Goal: Check status: Check status

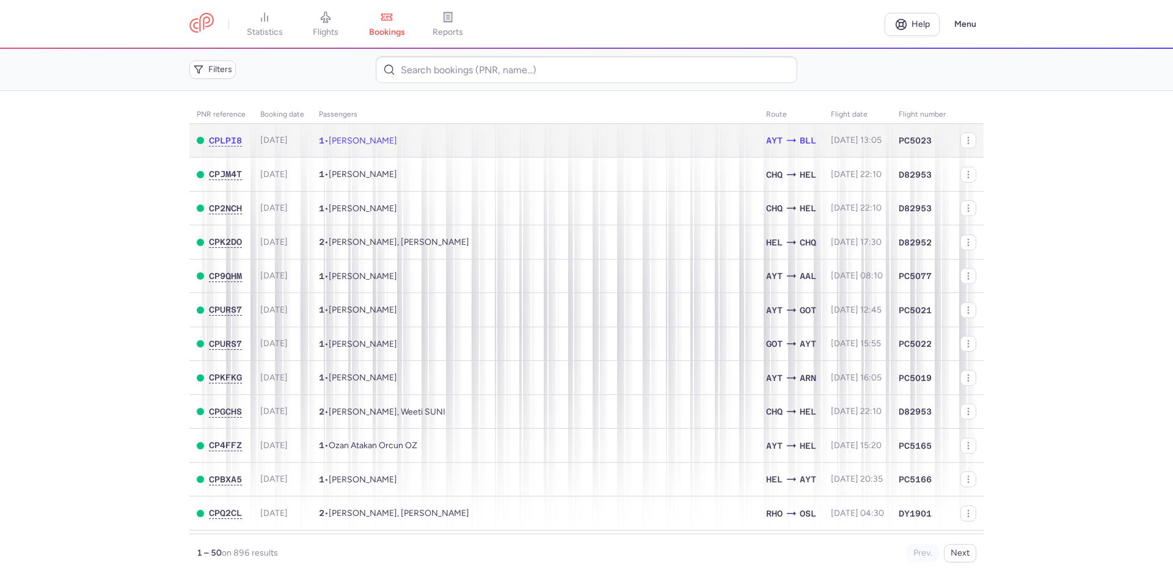
click at [472, 135] on td "1 • Malik Khald ABDALKADER" at bounding box center [535, 141] width 447 height 34
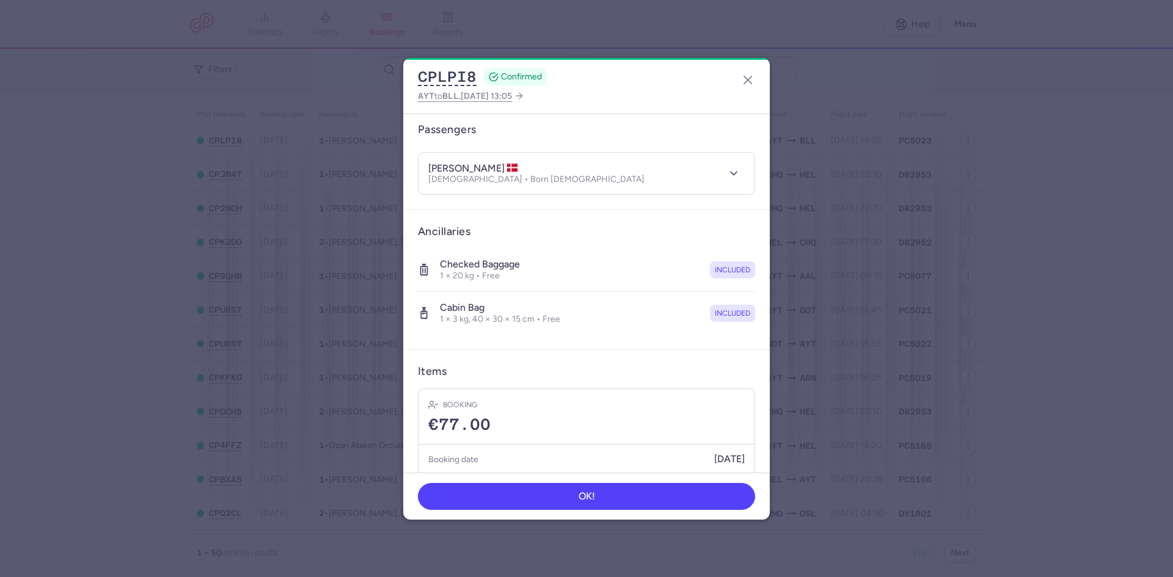
scroll to position [139, 0]
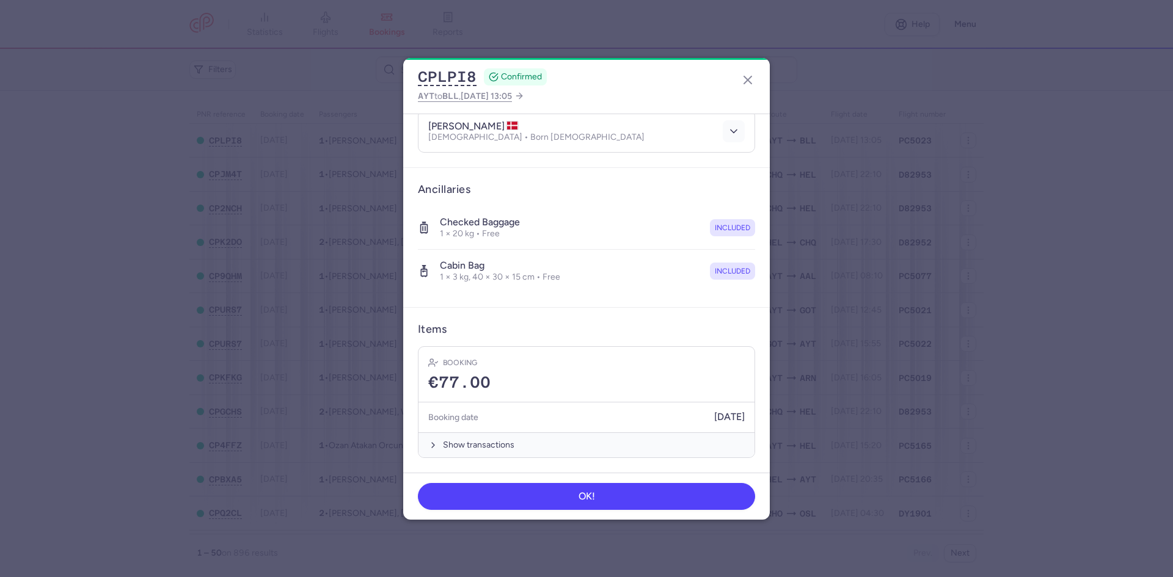
click at [728, 136] on icon "button" at bounding box center [734, 131] width 12 height 12
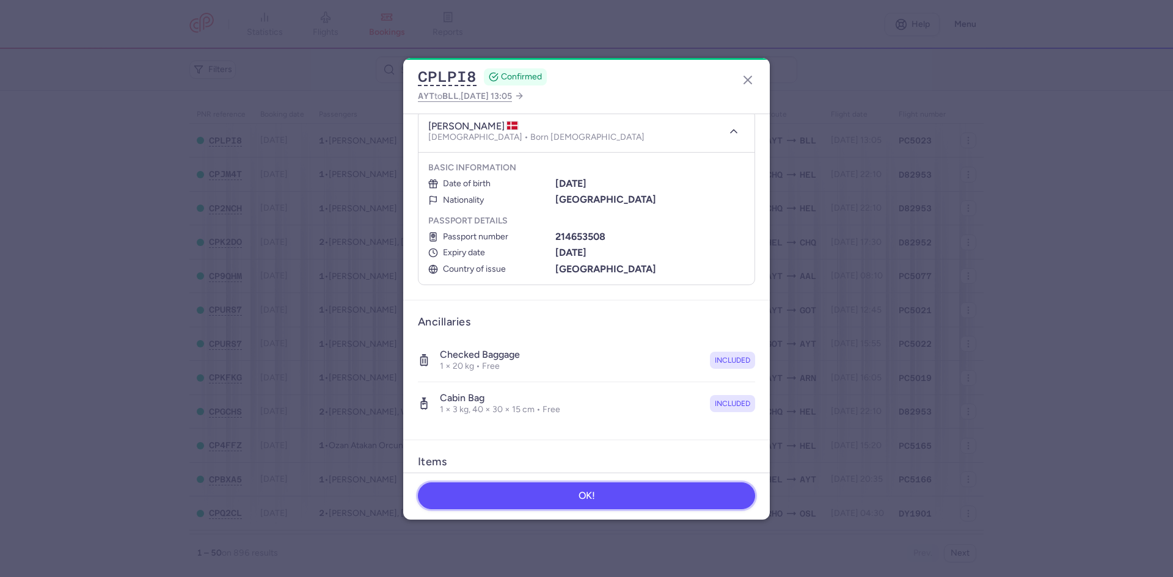
click at [522, 490] on button "OK!" at bounding box center [586, 496] width 337 height 27
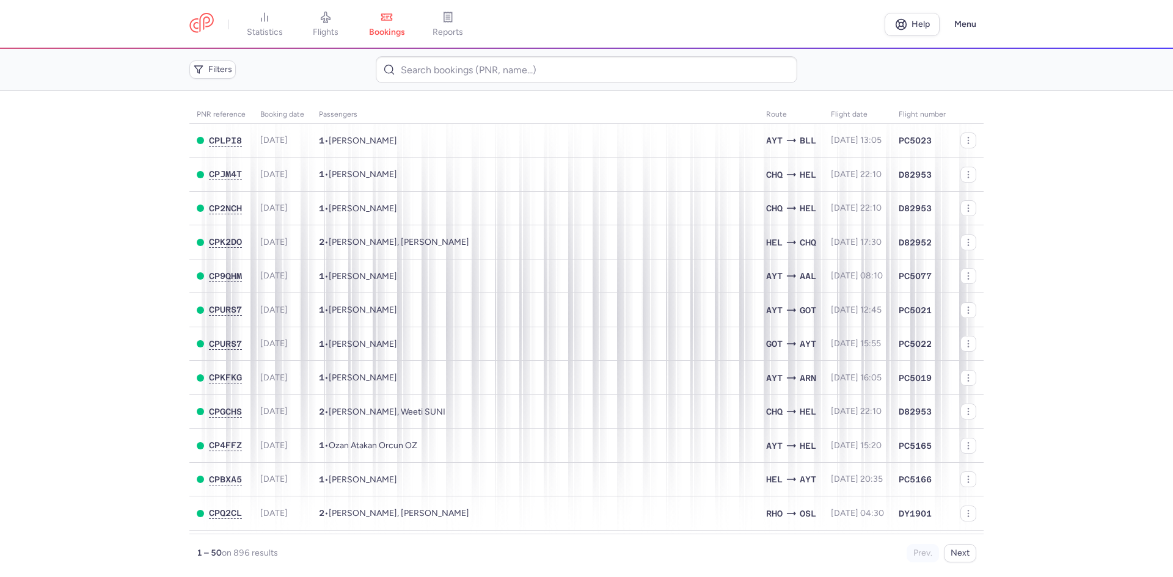
click at [329, 11] on link "flights" at bounding box center [325, 24] width 61 height 27
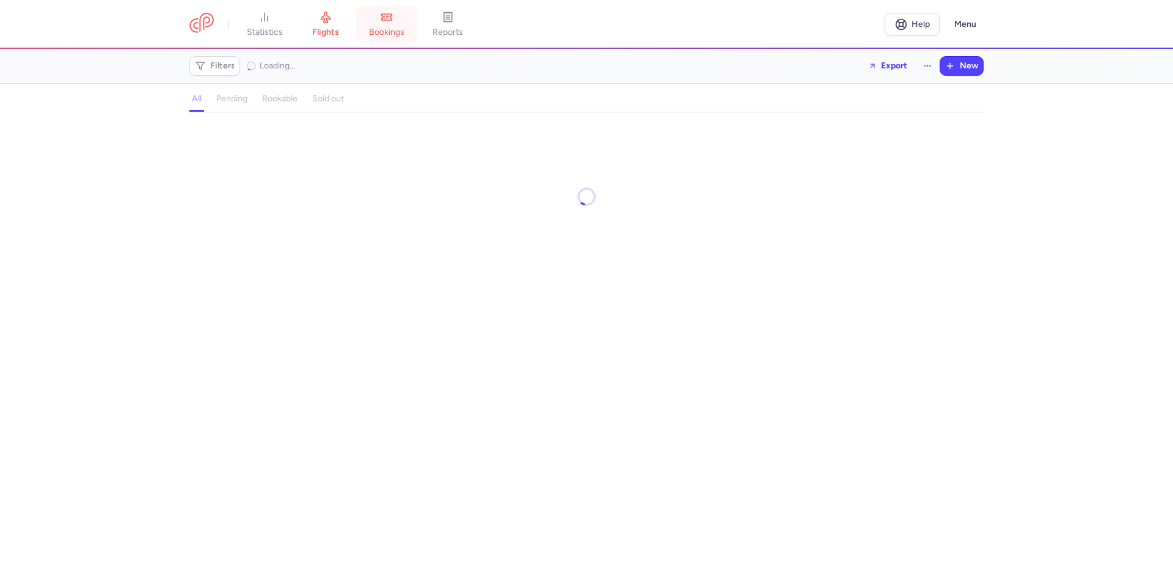
click at [409, 21] on link "bookings" at bounding box center [386, 24] width 61 height 27
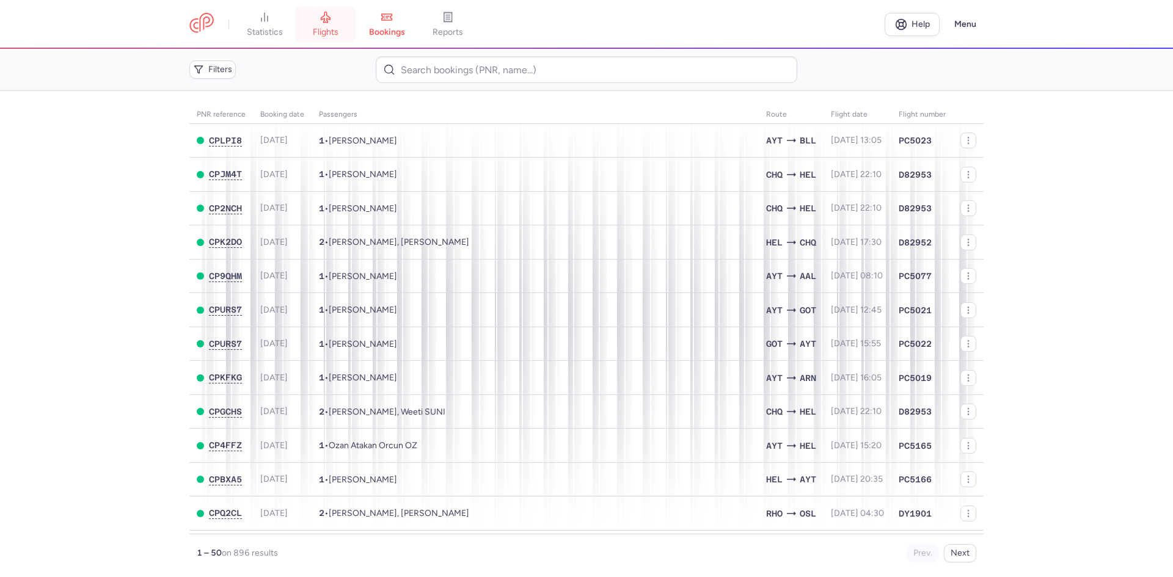
click at [321, 31] on span "flights" at bounding box center [326, 32] width 26 height 11
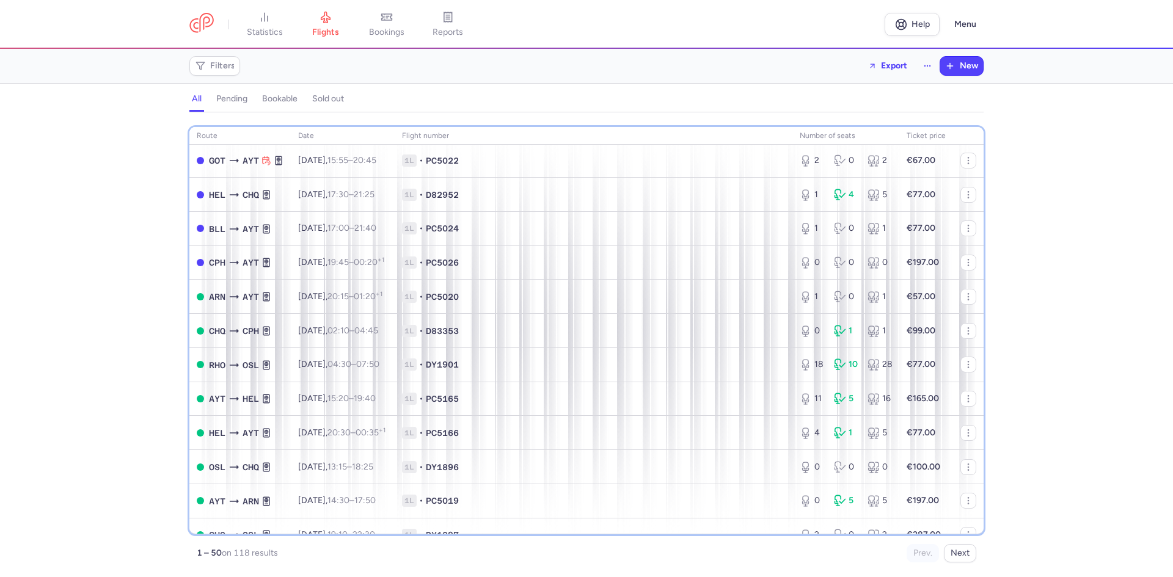
scroll to position [160, 0]
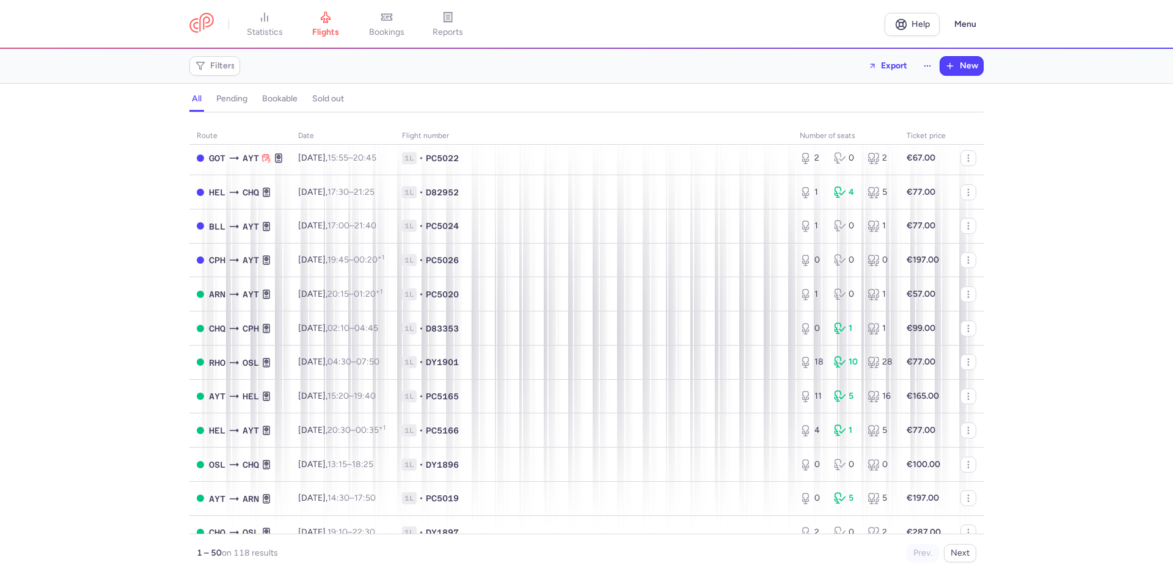
drag, startPoint x: 989, startPoint y: 211, endPoint x: 992, endPoint y: 251, distance: 39.2
click at [992, 251] on div "route date Flight number number of seats Ticket price August 25 AYT GOT Mon, 11…" at bounding box center [586, 349] width 1173 height 458
drag, startPoint x: 984, startPoint y: 237, endPoint x: 984, endPoint y: 252, distance: 14.7
click at [984, 252] on div "route date Flight number number of seats Ticket price August 25 AYT GOT Mon, 11…" at bounding box center [586, 349] width 1173 height 458
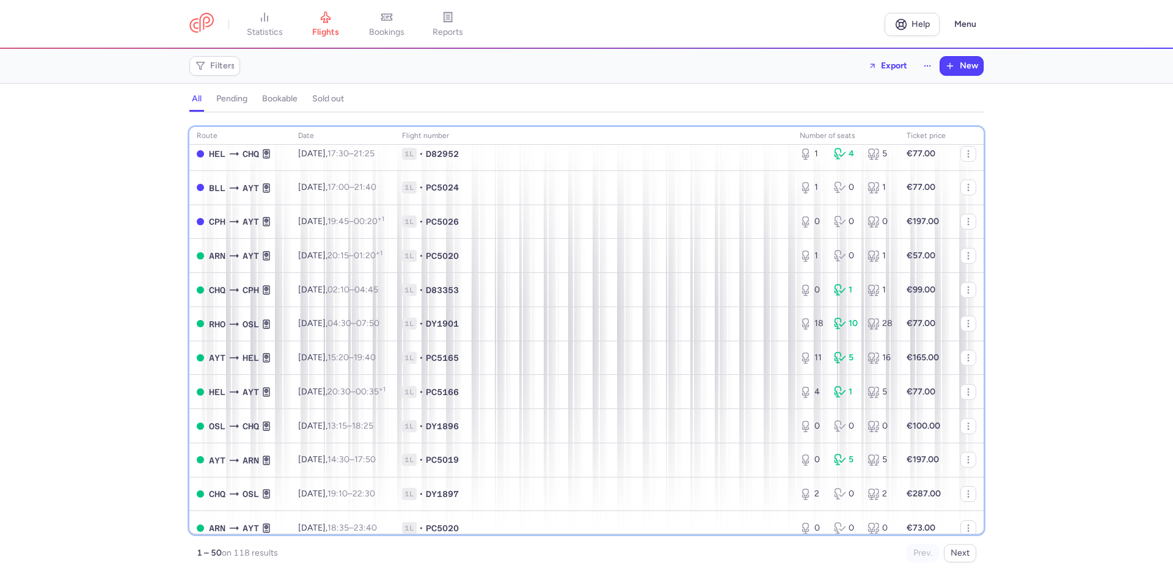
scroll to position [207, 0]
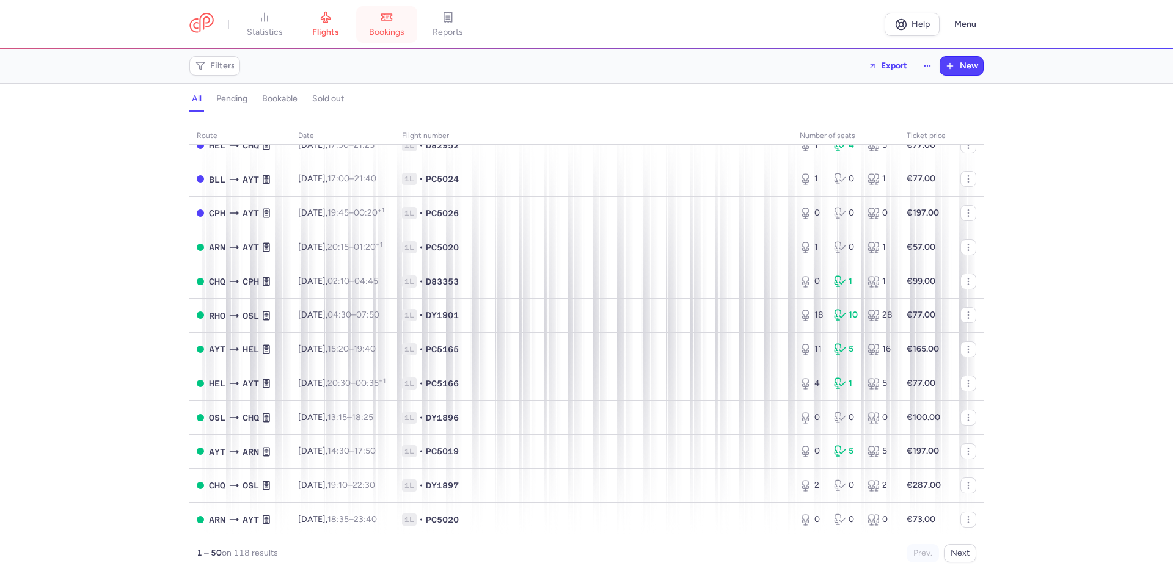
click at [378, 34] on span "bookings" at bounding box center [386, 32] width 35 height 11
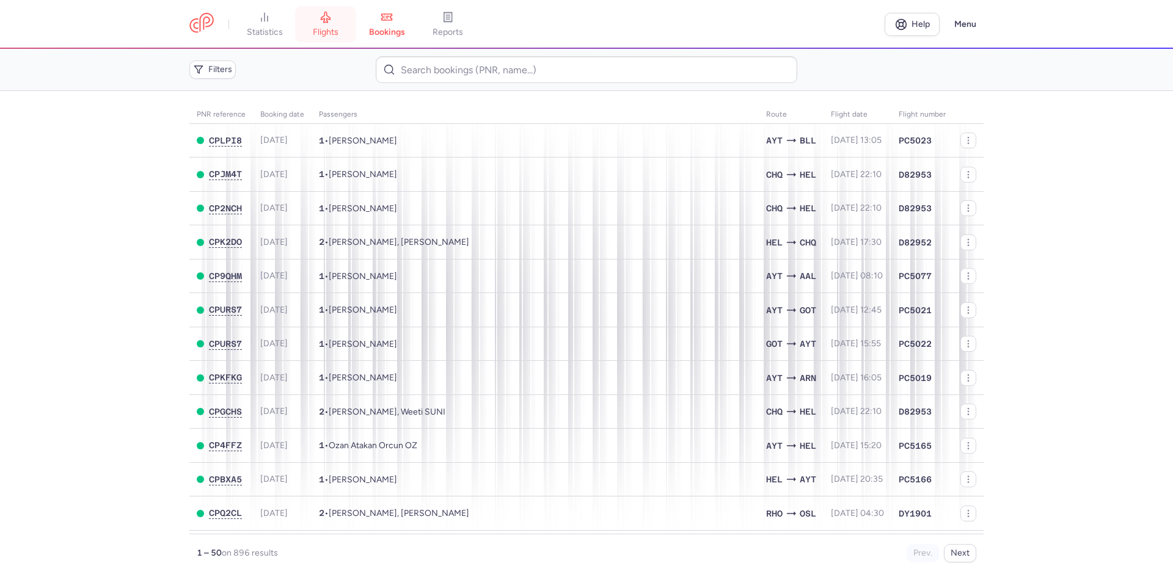
click at [331, 38] on link "flights" at bounding box center [325, 24] width 61 height 27
